Goal: Find specific page/section: Find specific page/section

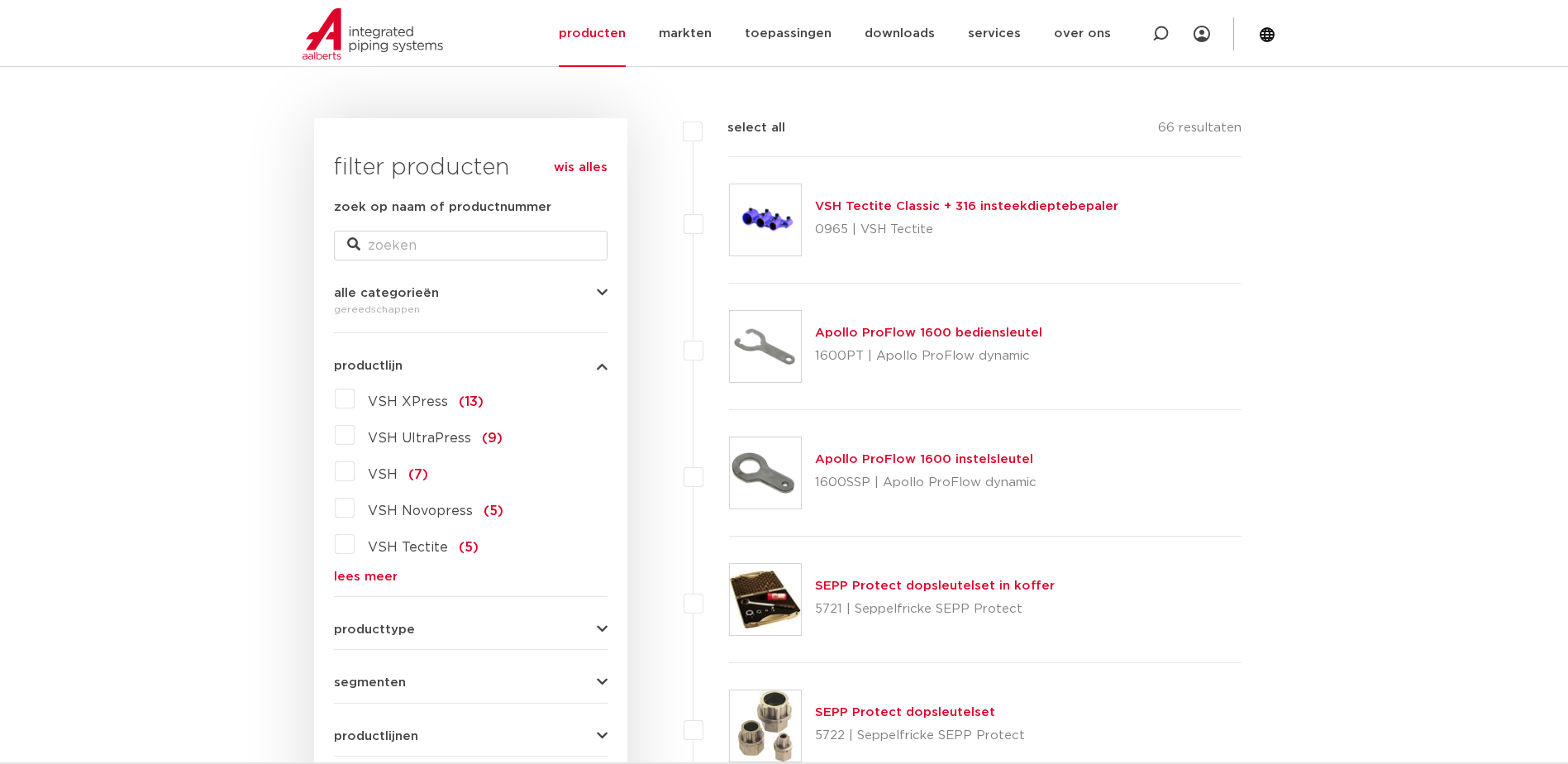
scroll to position [248, 0]
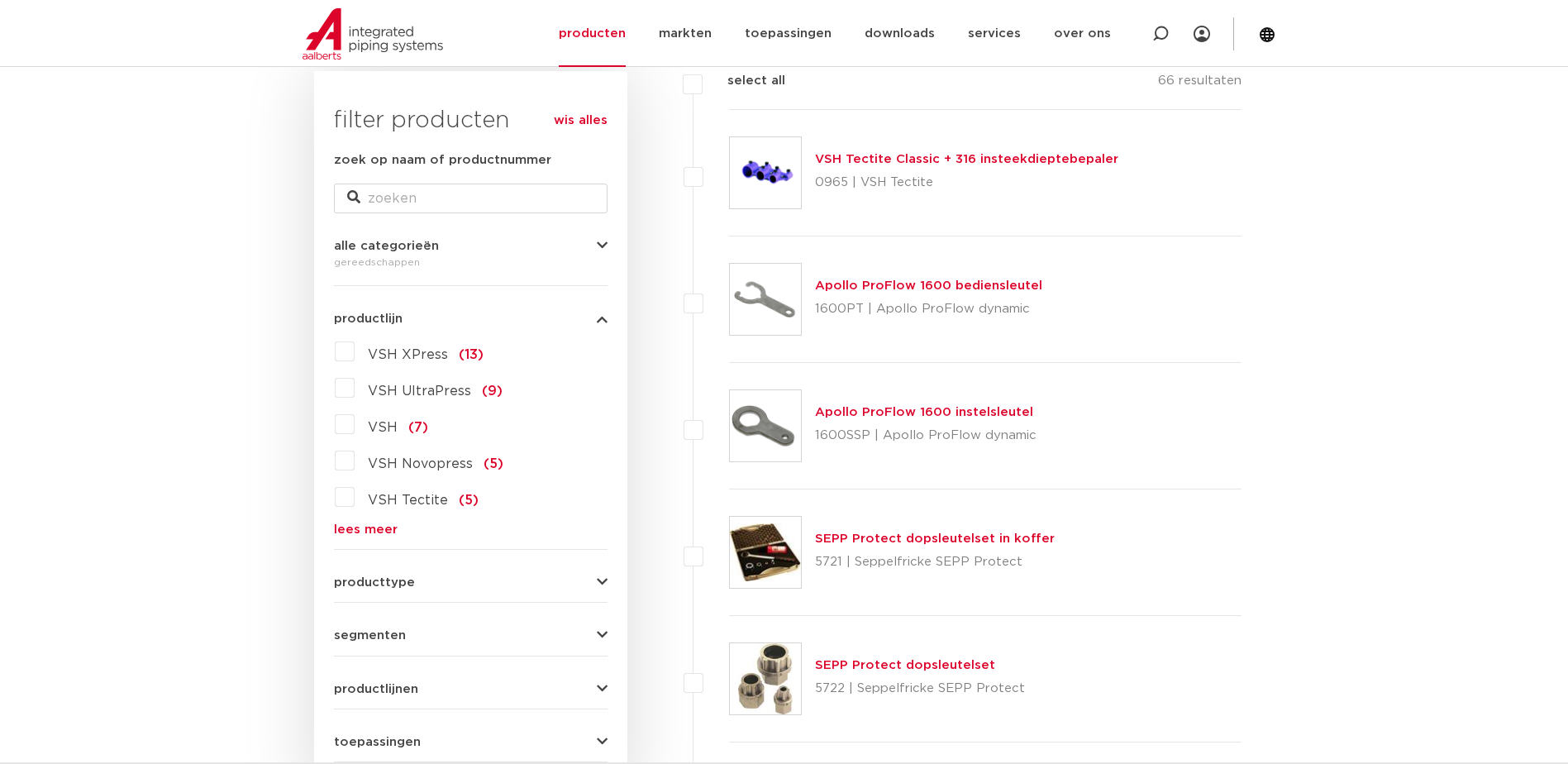
click at [355, 349] on label "VSH XPress (13)" at bounding box center [419, 351] width 129 height 26
click at [0, 0] on input "VSH XPress (13)" at bounding box center [0, 0] width 0 height 0
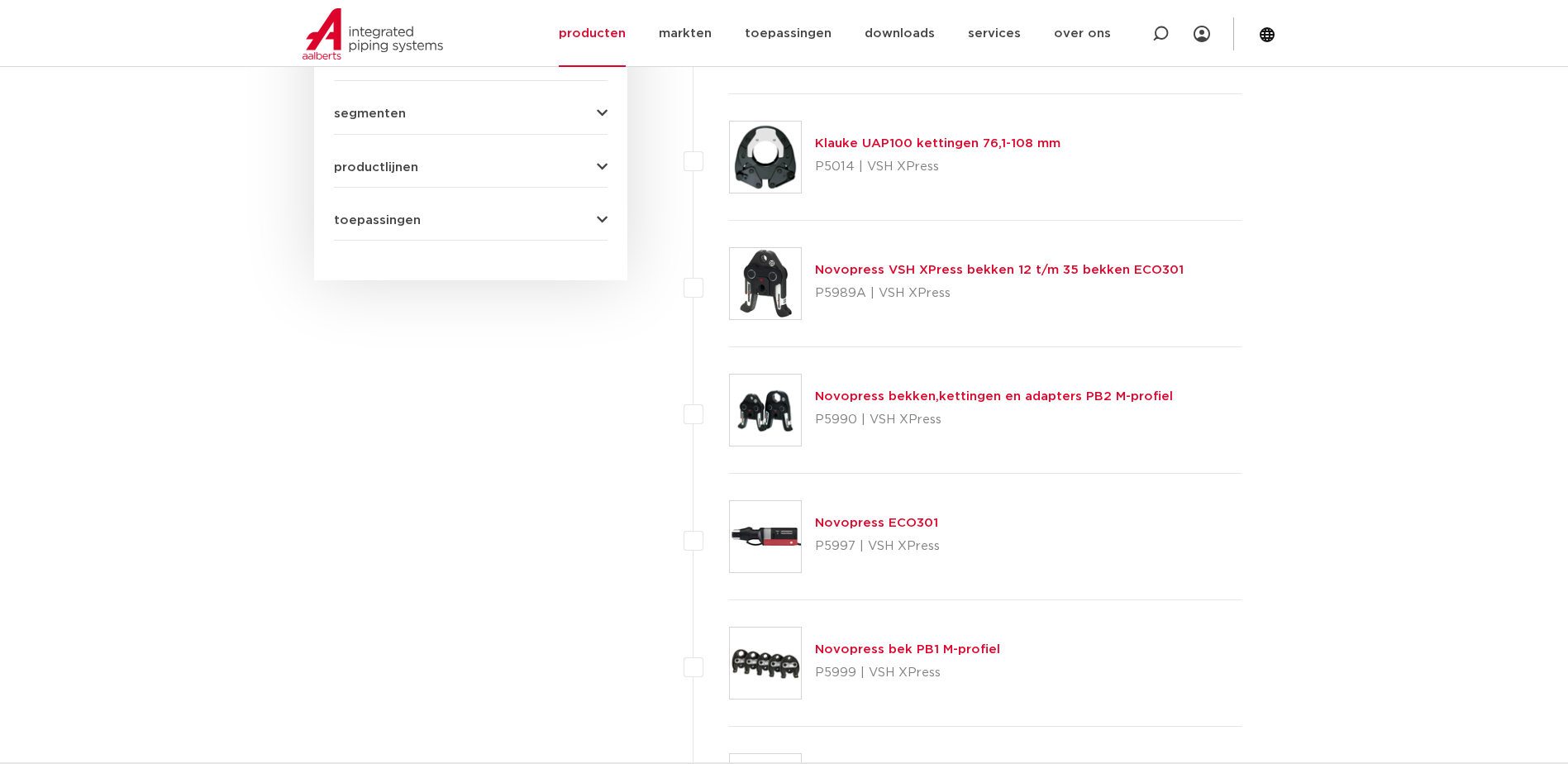
scroll to position [413, 0]
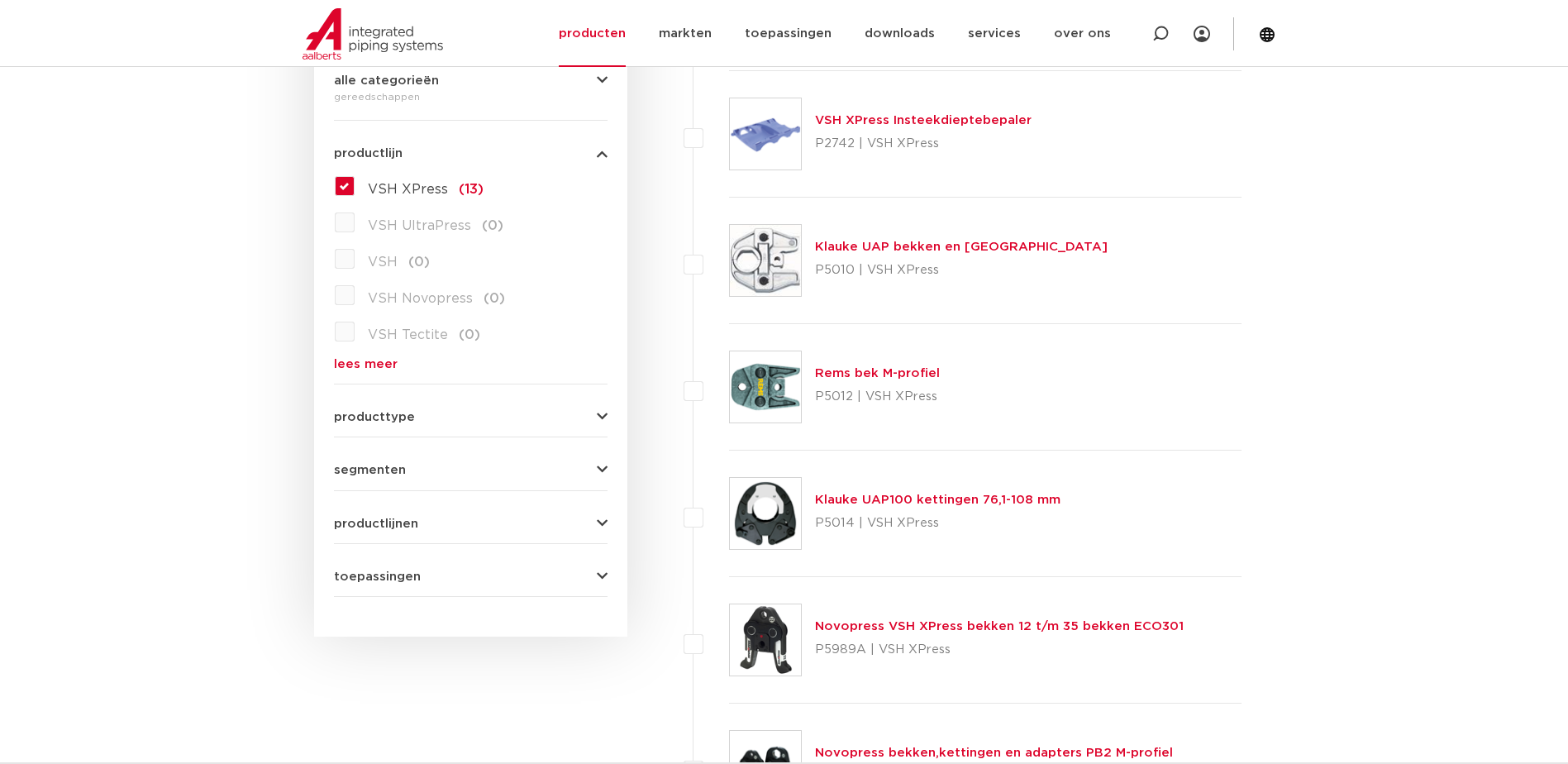
click at [847, 246] on link "Klauke UAP bekken en [GEOGRAPHIC_DATA]" at bounding box center [961, 247] width 293 height 13
